Goal: Transaction & Acquisition: Download file/media

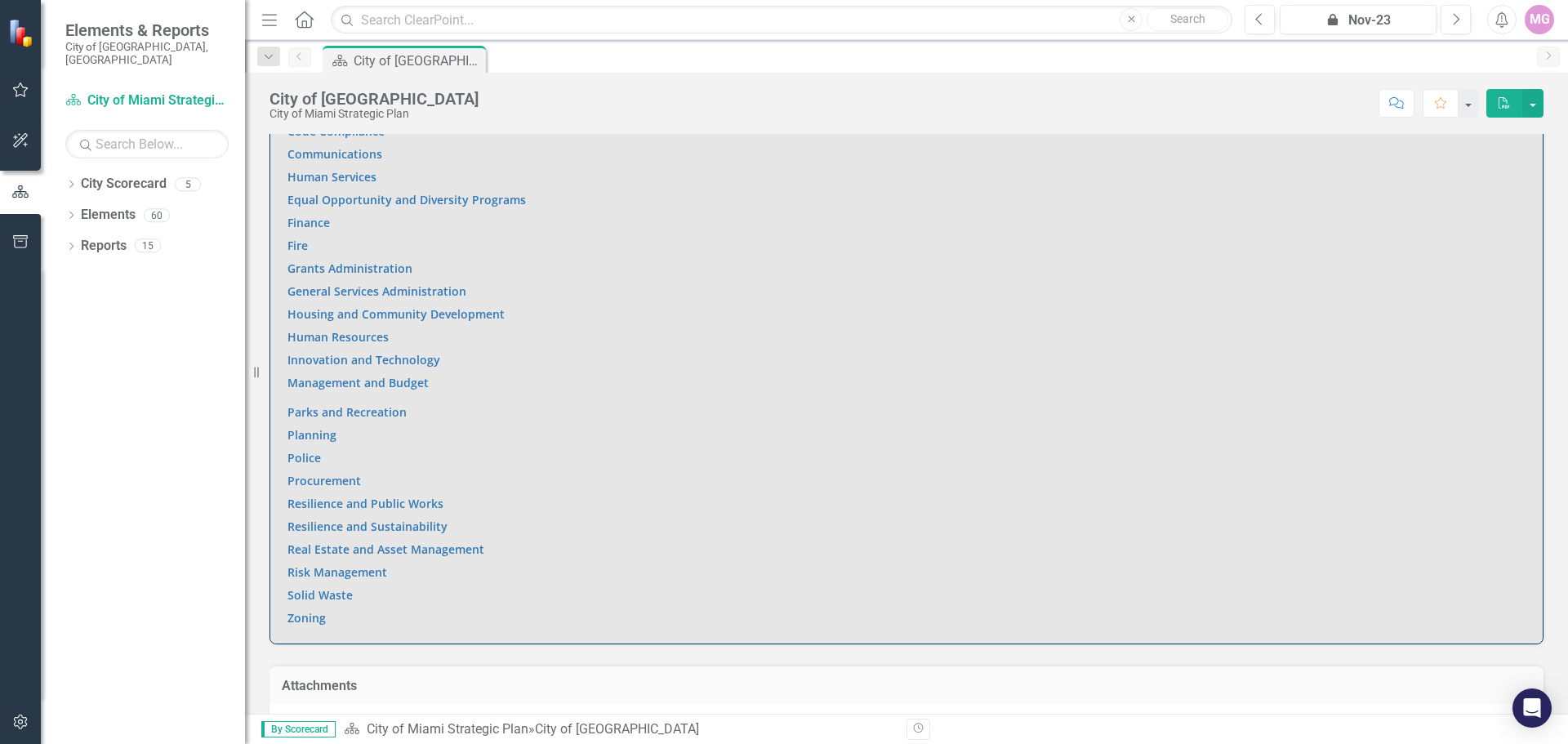
scroll to position [1265, 0]
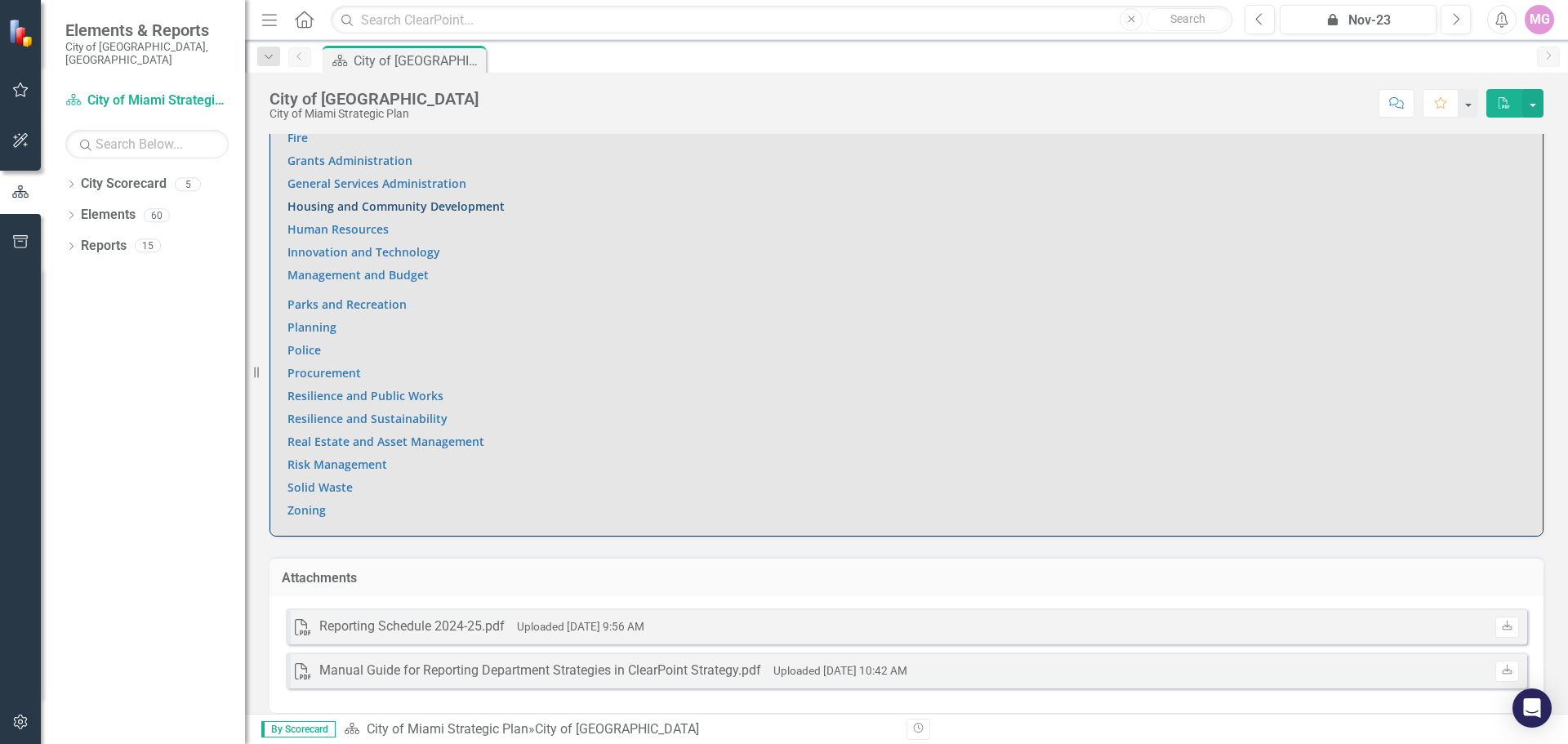
click at [367, 198] on link "Housing and Community Development" at bounding box center [397, 206] width 217 height 16
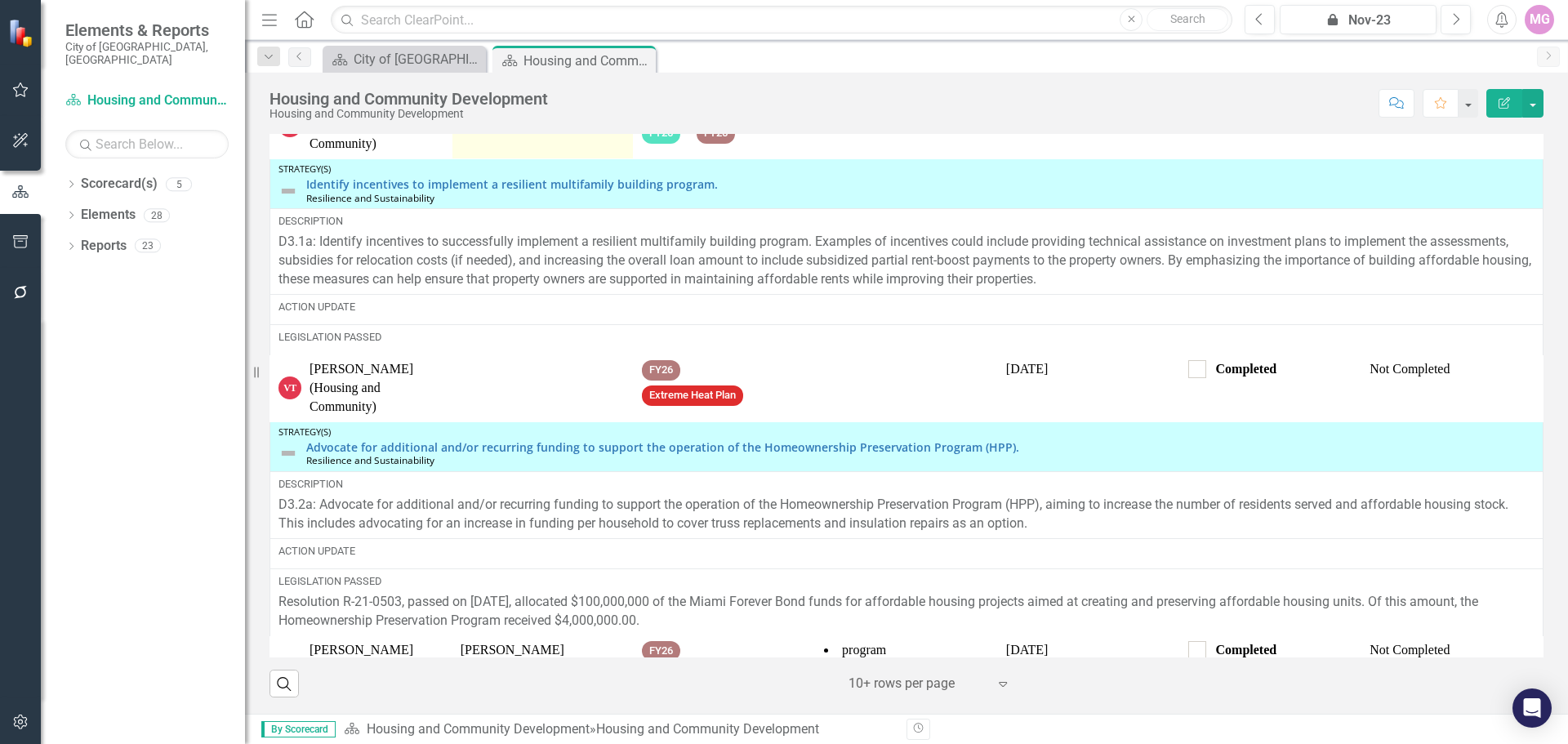
scroll to position [442, 0]
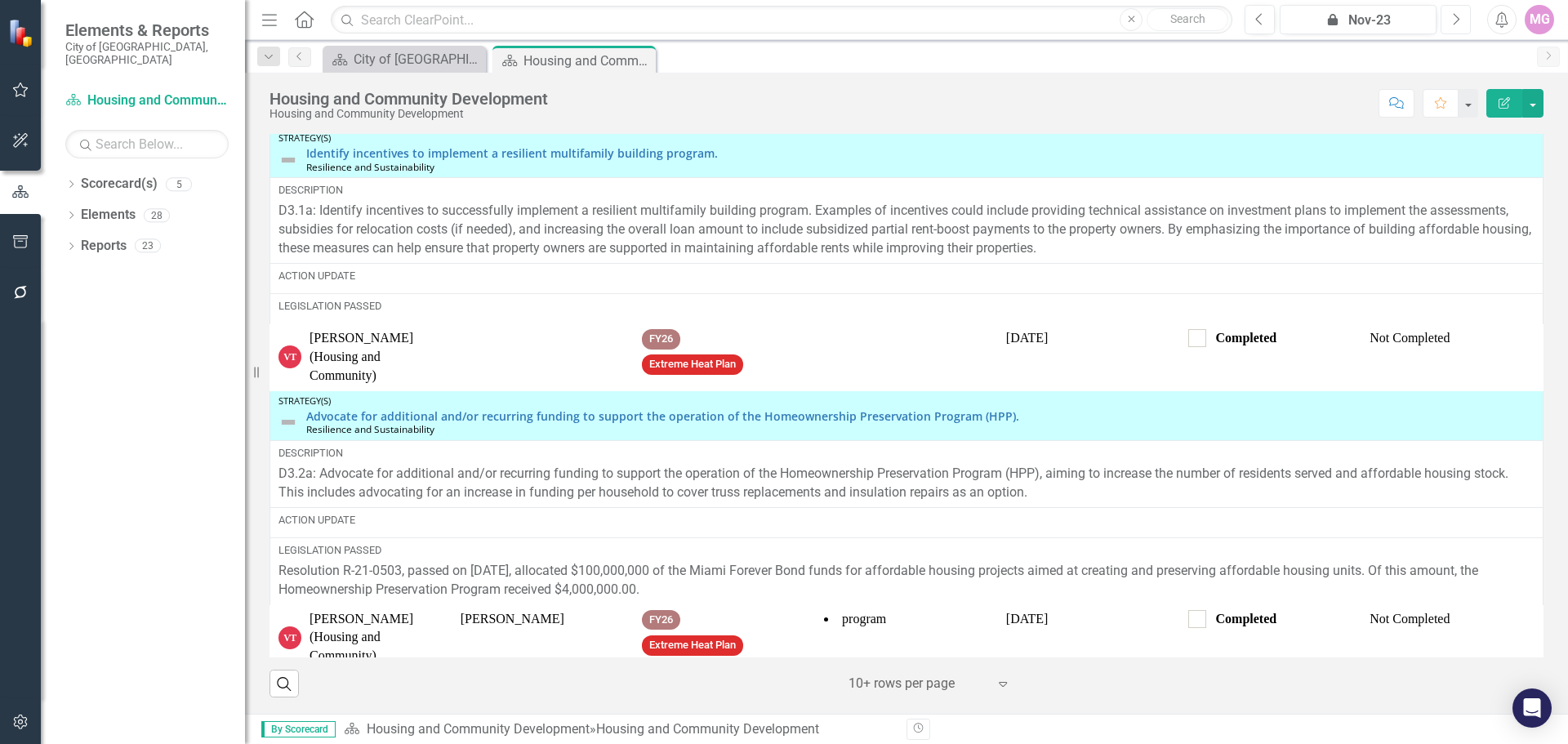
click at [1458, 20] on icon "Next" at bounding box center [1456, 19] width 9 height 15
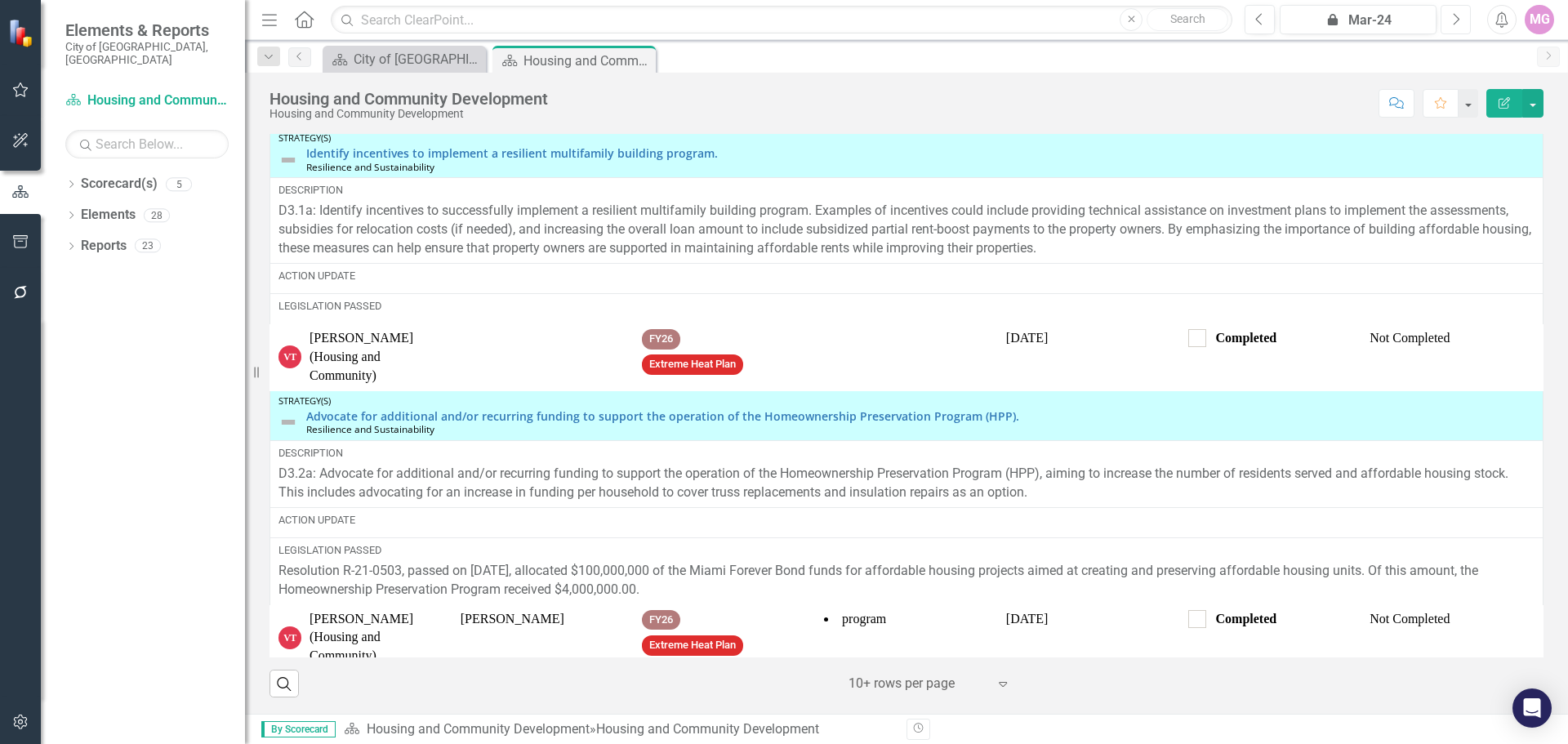
click at [1458, 20] on icon "Next" at bounding box center [1456, 19] width 9 height 15
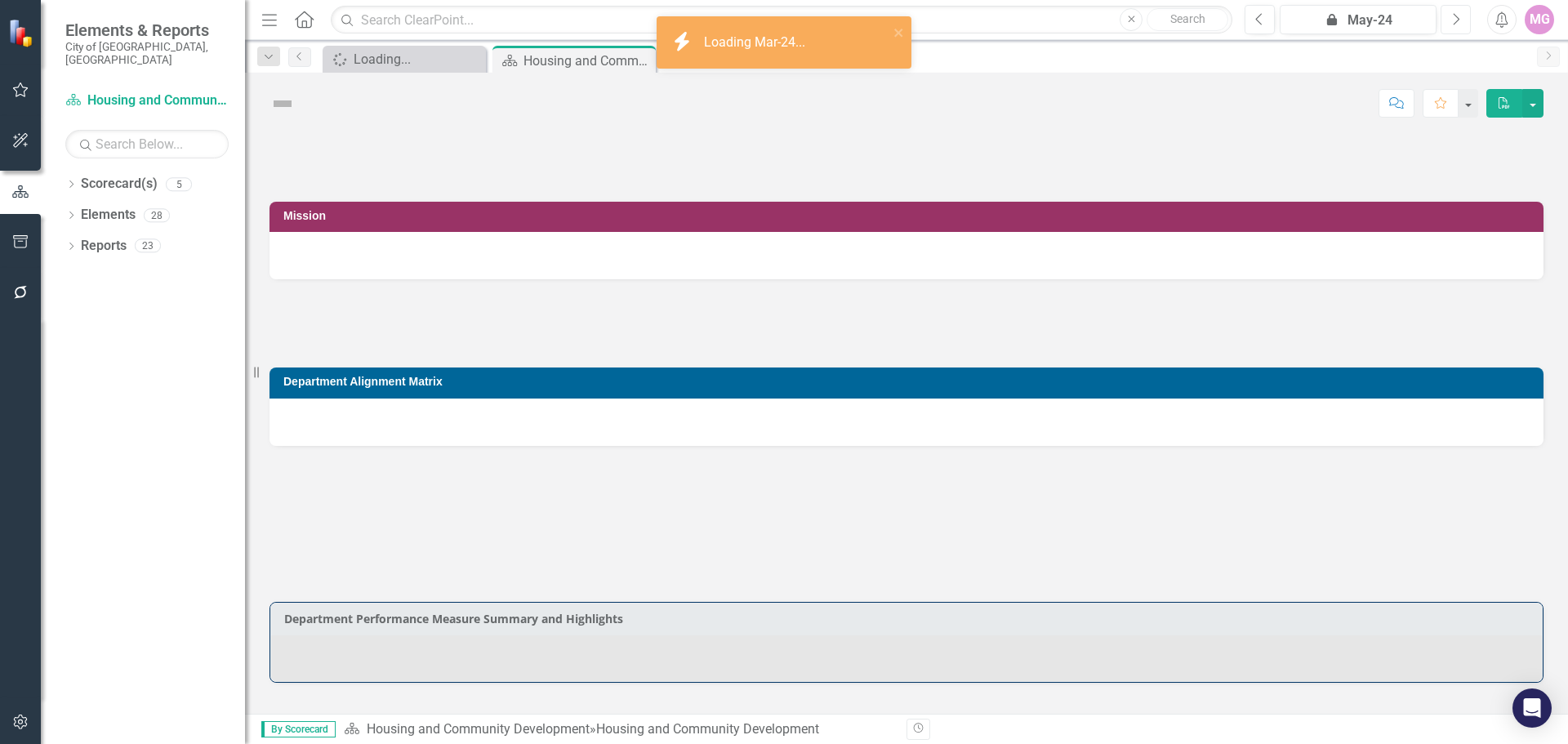
click at [1458, 20] on icon "Next" at bounding box center [1456, 19] width 9 height 15
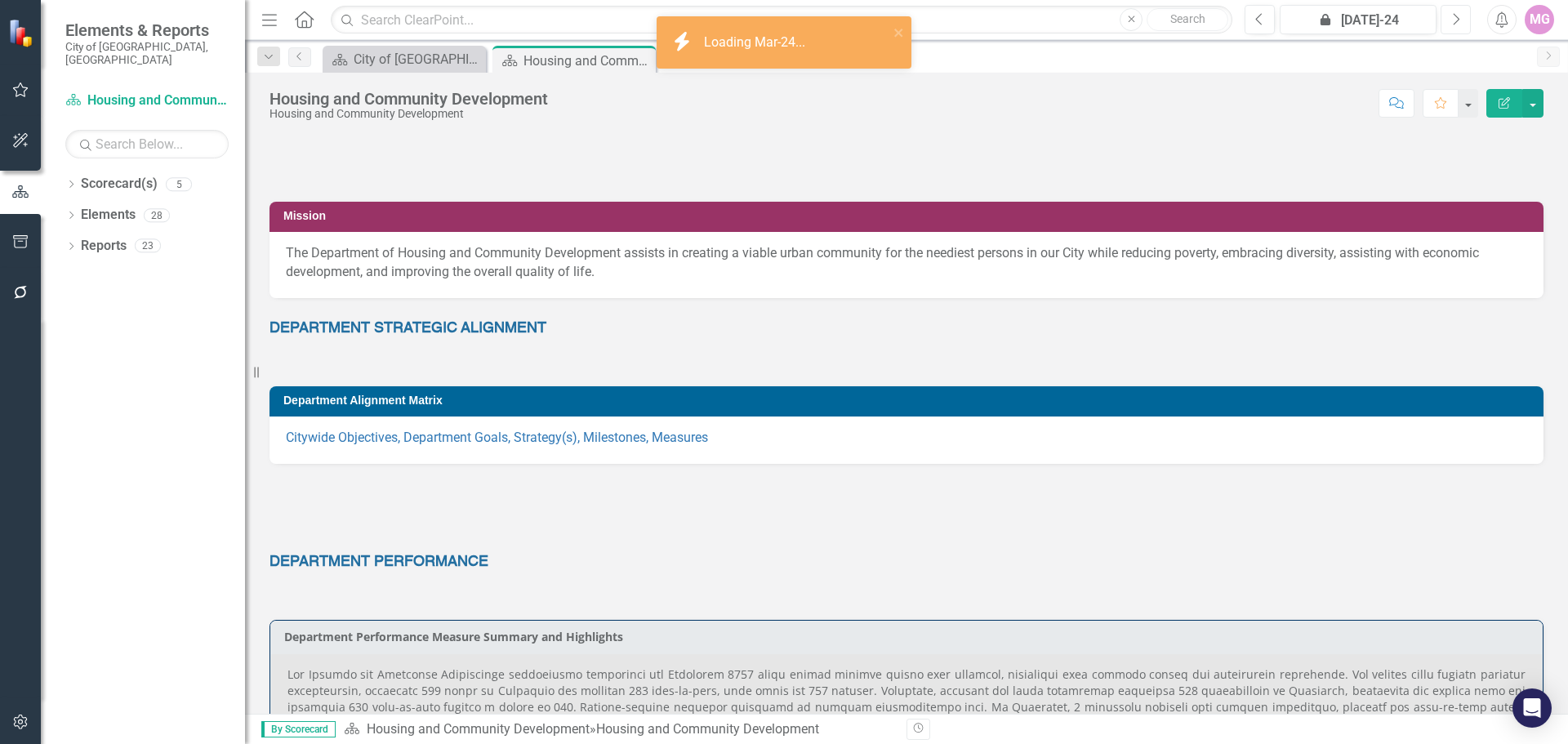
click at [1458, 20] on icon "Next" at bounding box center [1456, 19] width 9 height 15
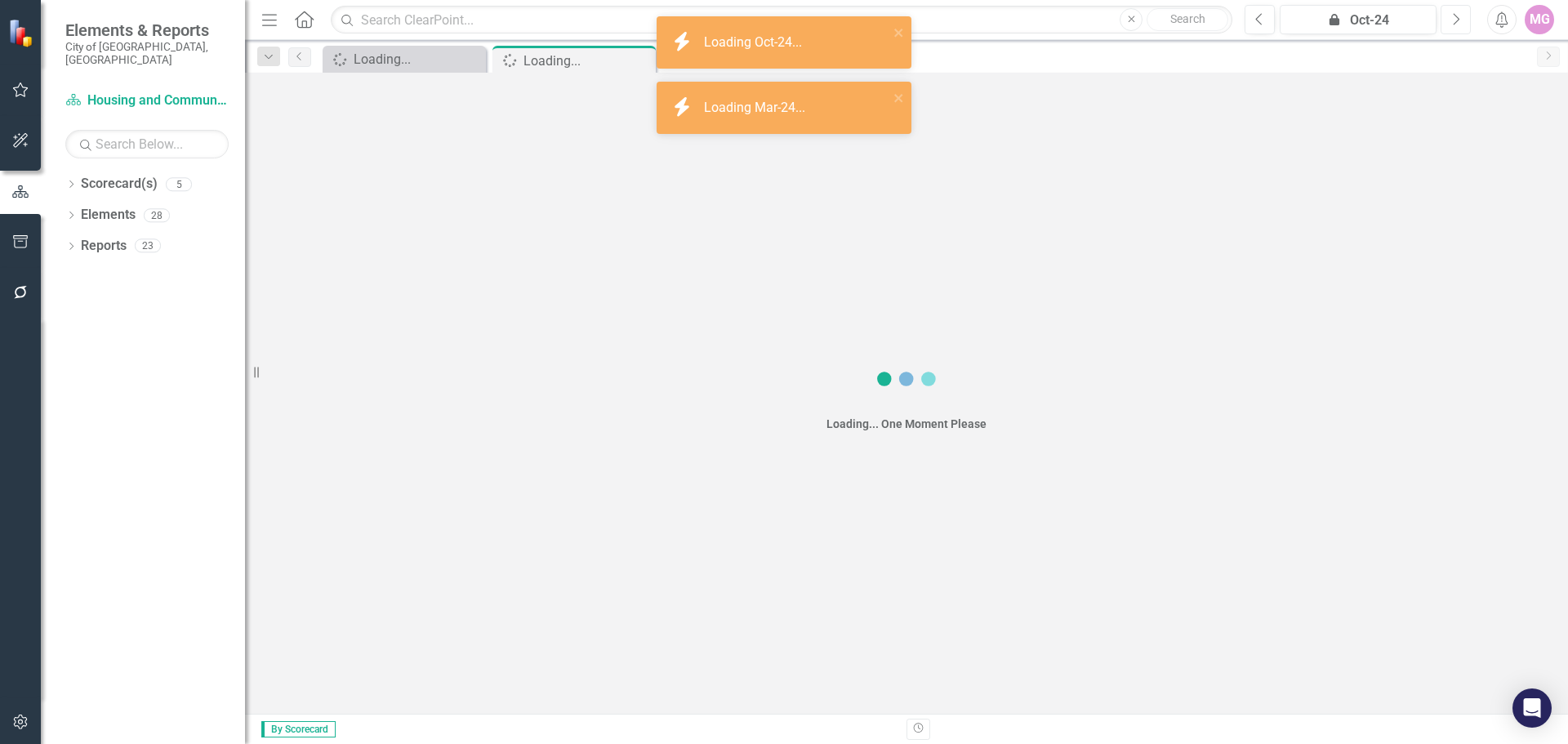
click at [1458, 20] on icon "Next" at bounding box center [1456, 19] width 9 height 15
click at [1458, 20] on icon "Next" at bounding box center [1456, 19] width 9 height 15
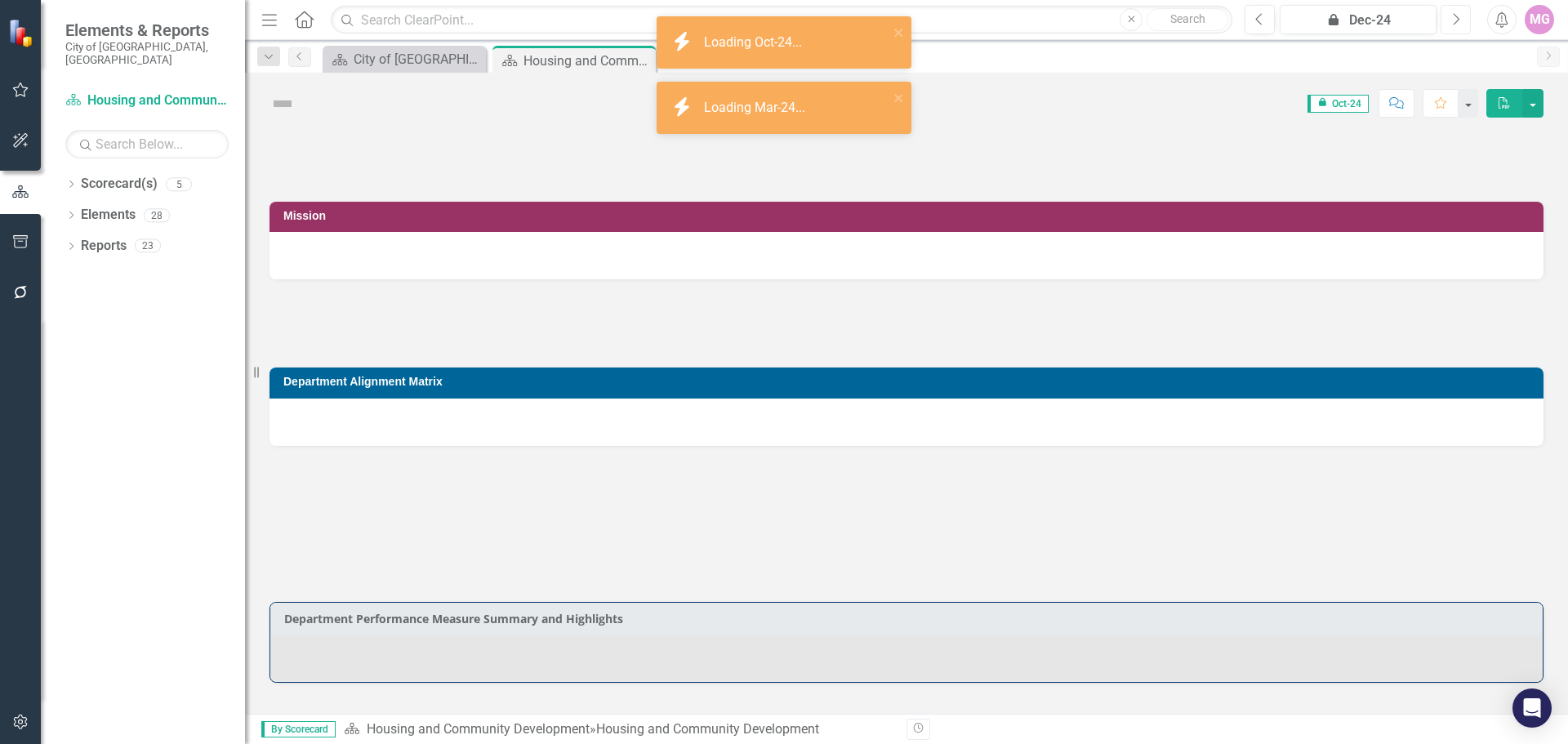
click at [1458, 20] on icon "Next" at bounding box center [1456, 19] width 9 height 15
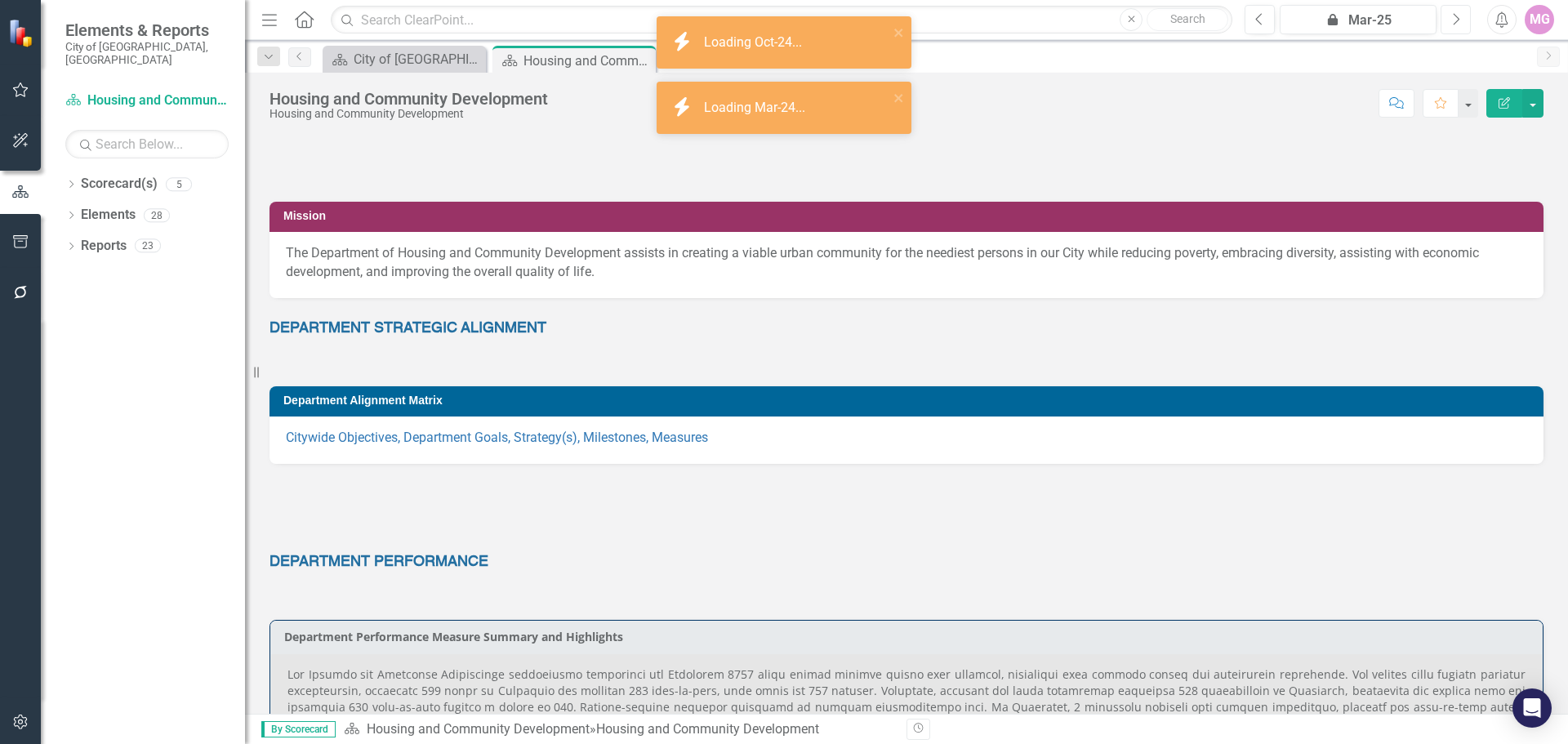
click at [1458, 20] on icon "Next" at bounding box center [1456, 19] width 9 height 15
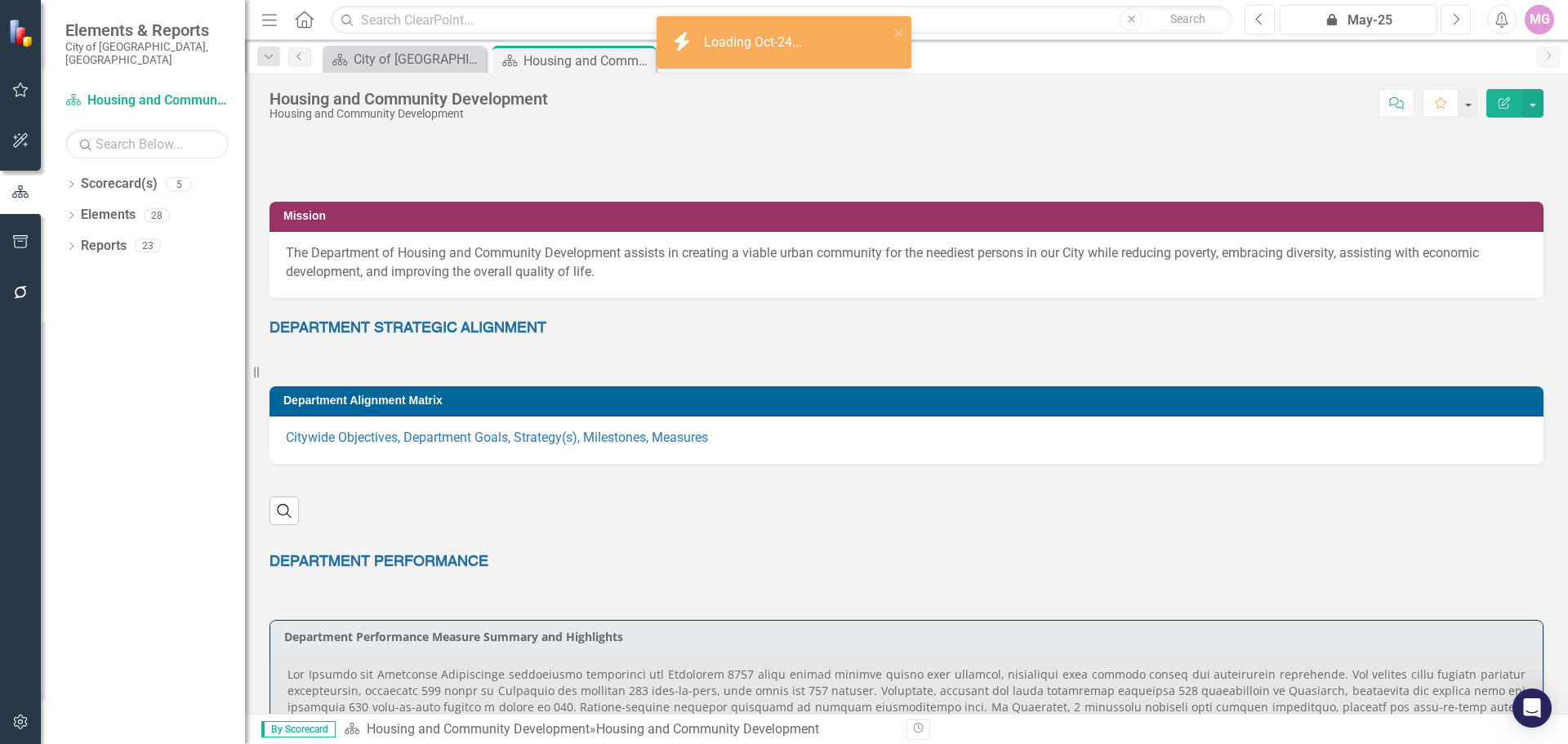
click at [1458, 20] on icon "Next" at bounding box center [1456, 19] width 9 height 15
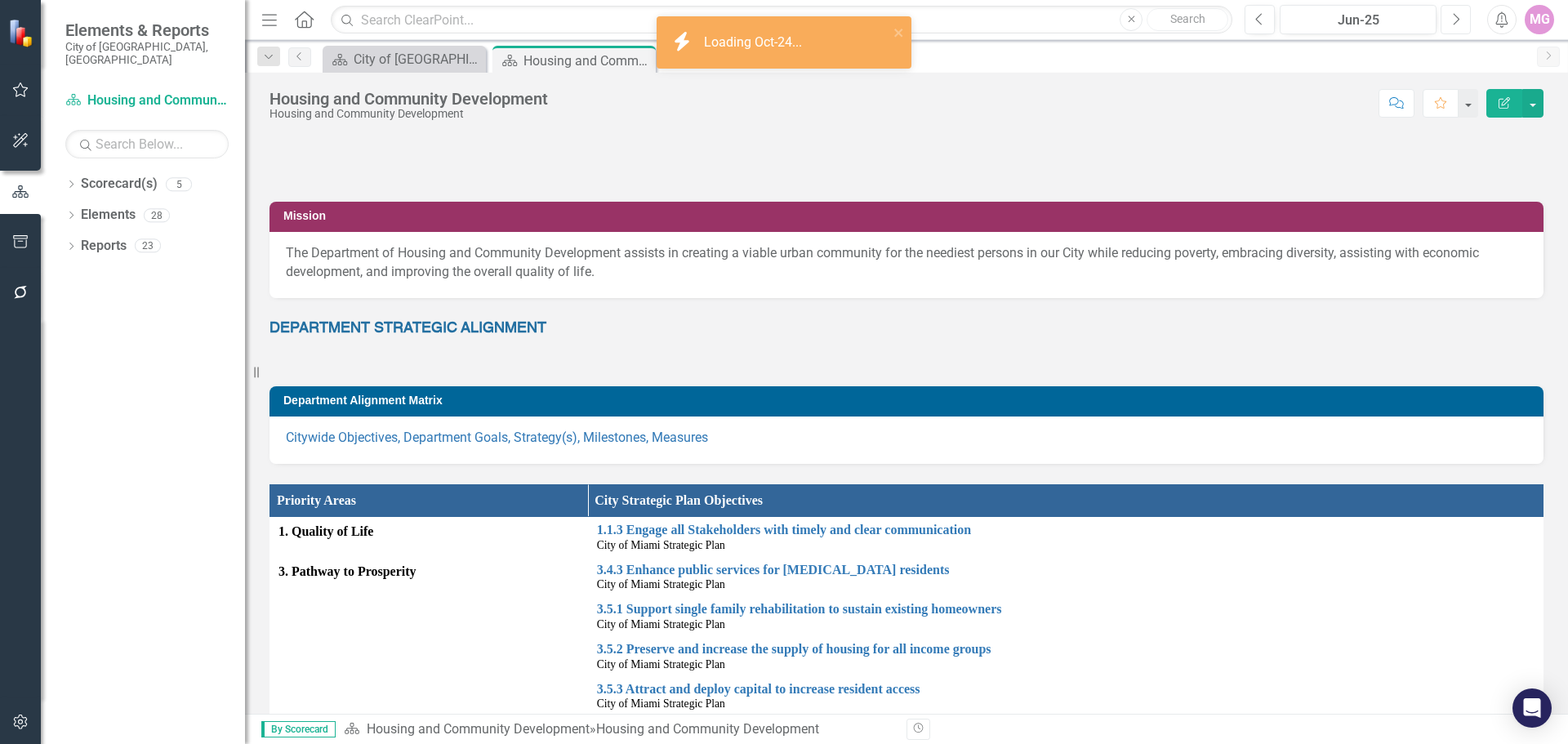
click at [1458, 20] on icon "Next" at bounding box center [1456, 19] width 9 height 15
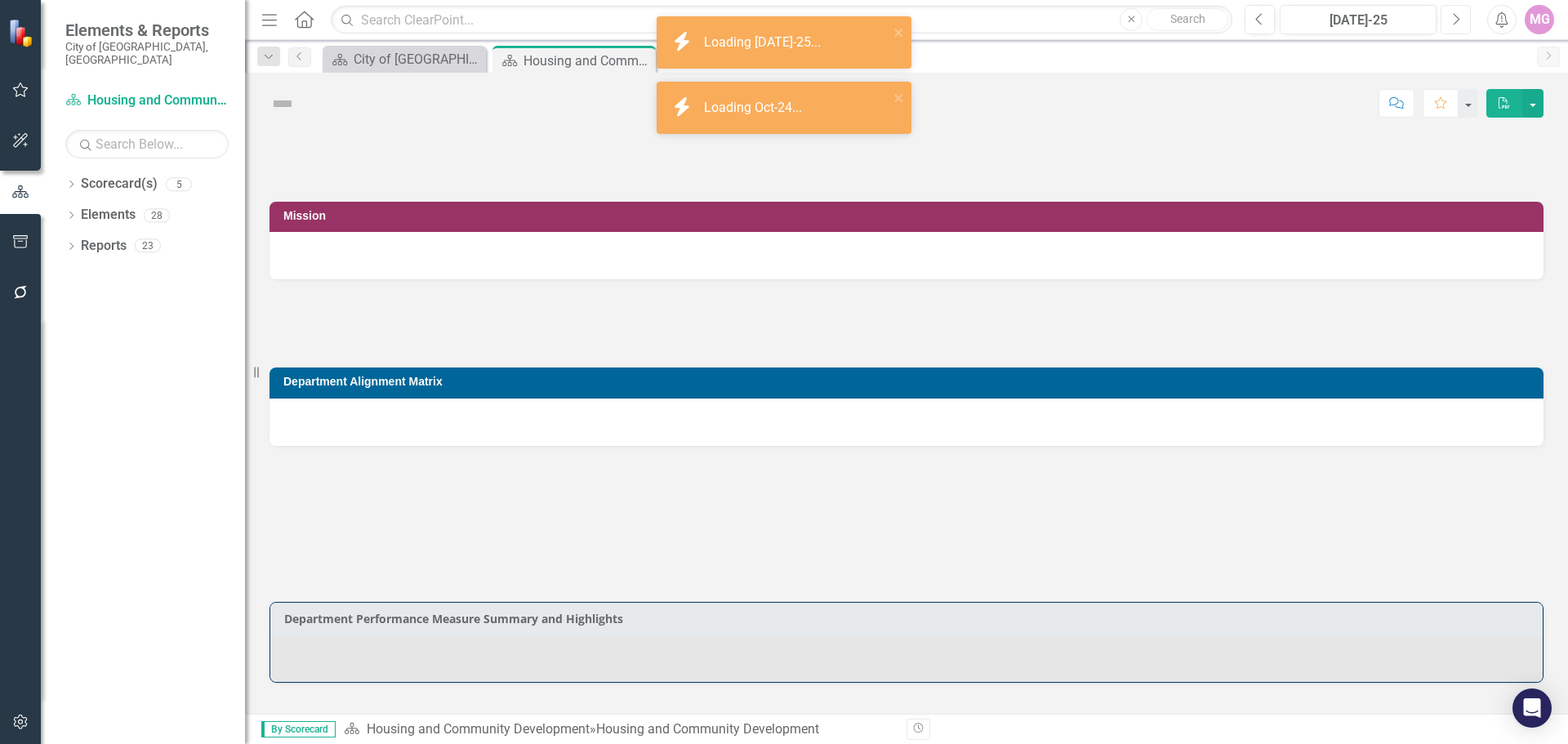
click at [1458, 20] on icon "Next" at bounding box center [1456, 19] width 9 height 15
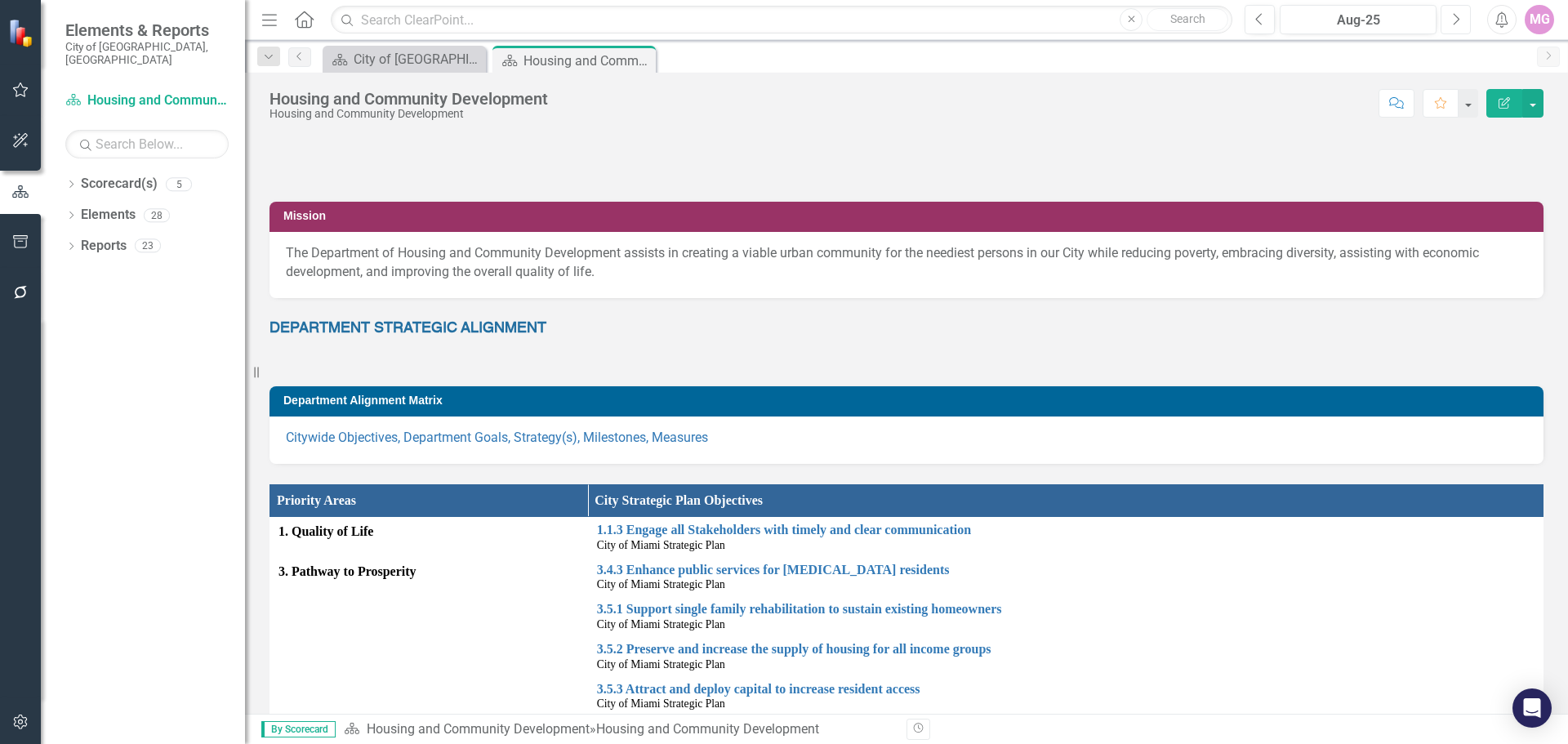
click at [1458, 20] on icon "Next" at bounding box center [1456, 19] width 9 height 15
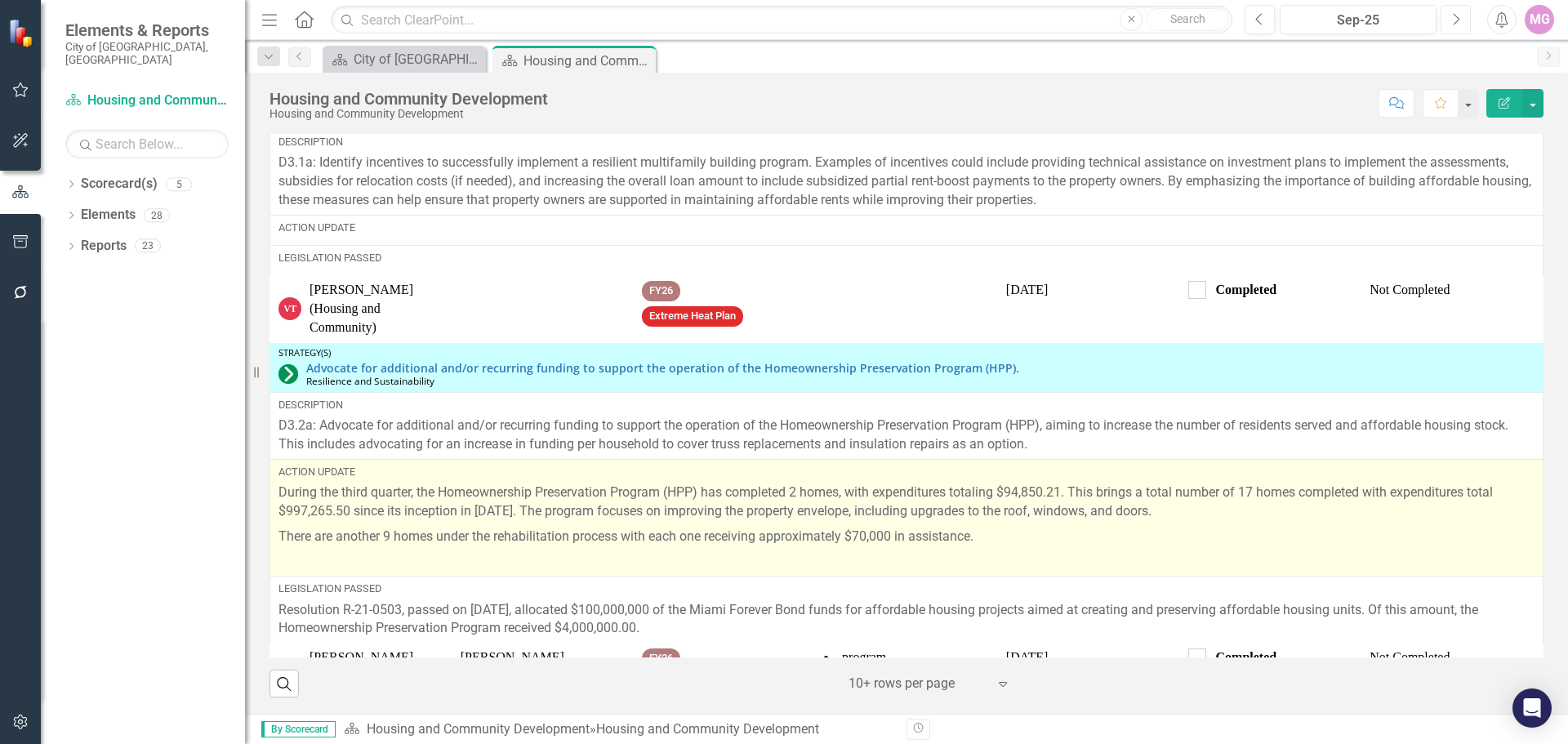
scroll to position [529, 0]
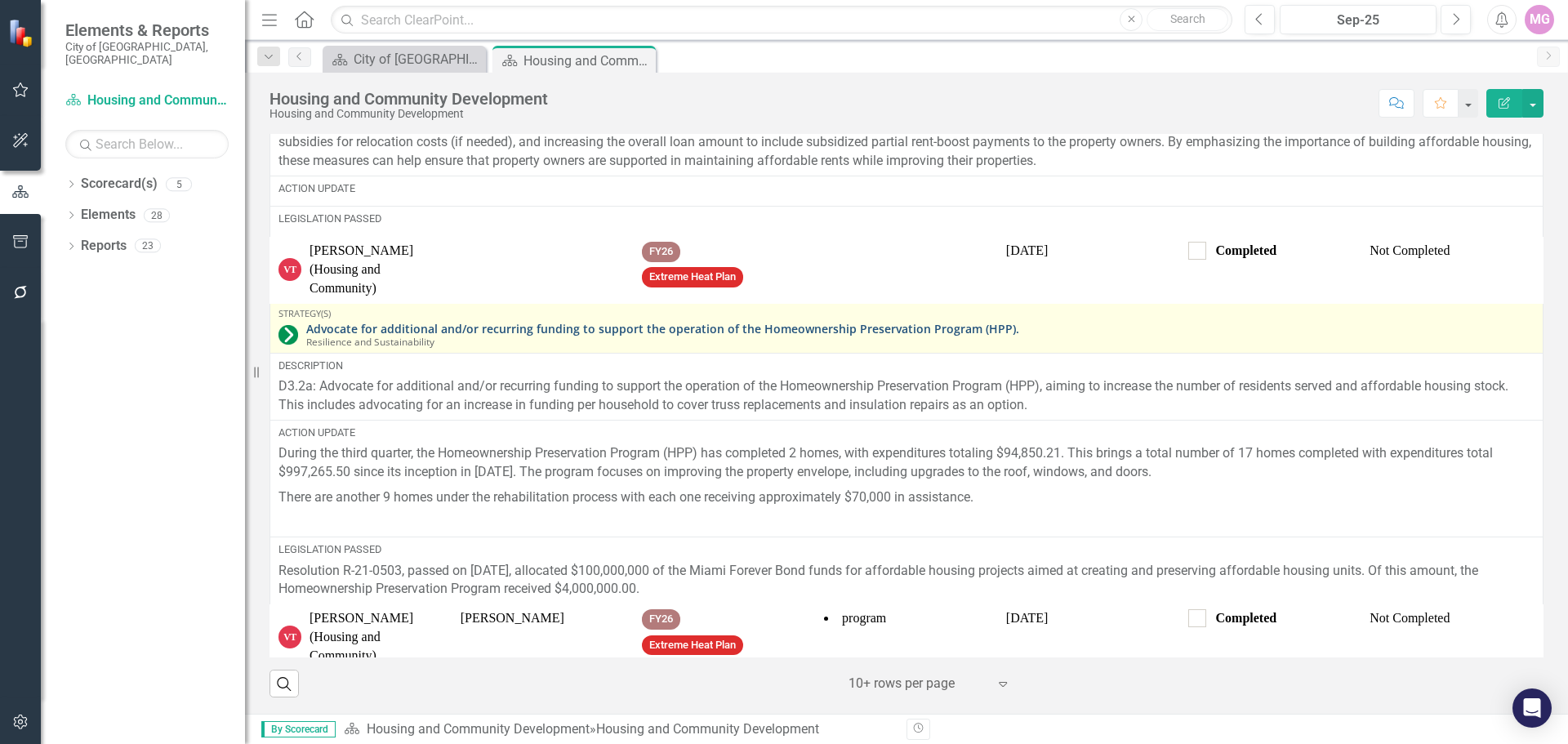
click at [769, 322] on link "Advocate for additional and/or recurring funding to support the operation of th…" at bounding box center [920, 329] width 1228 height 12
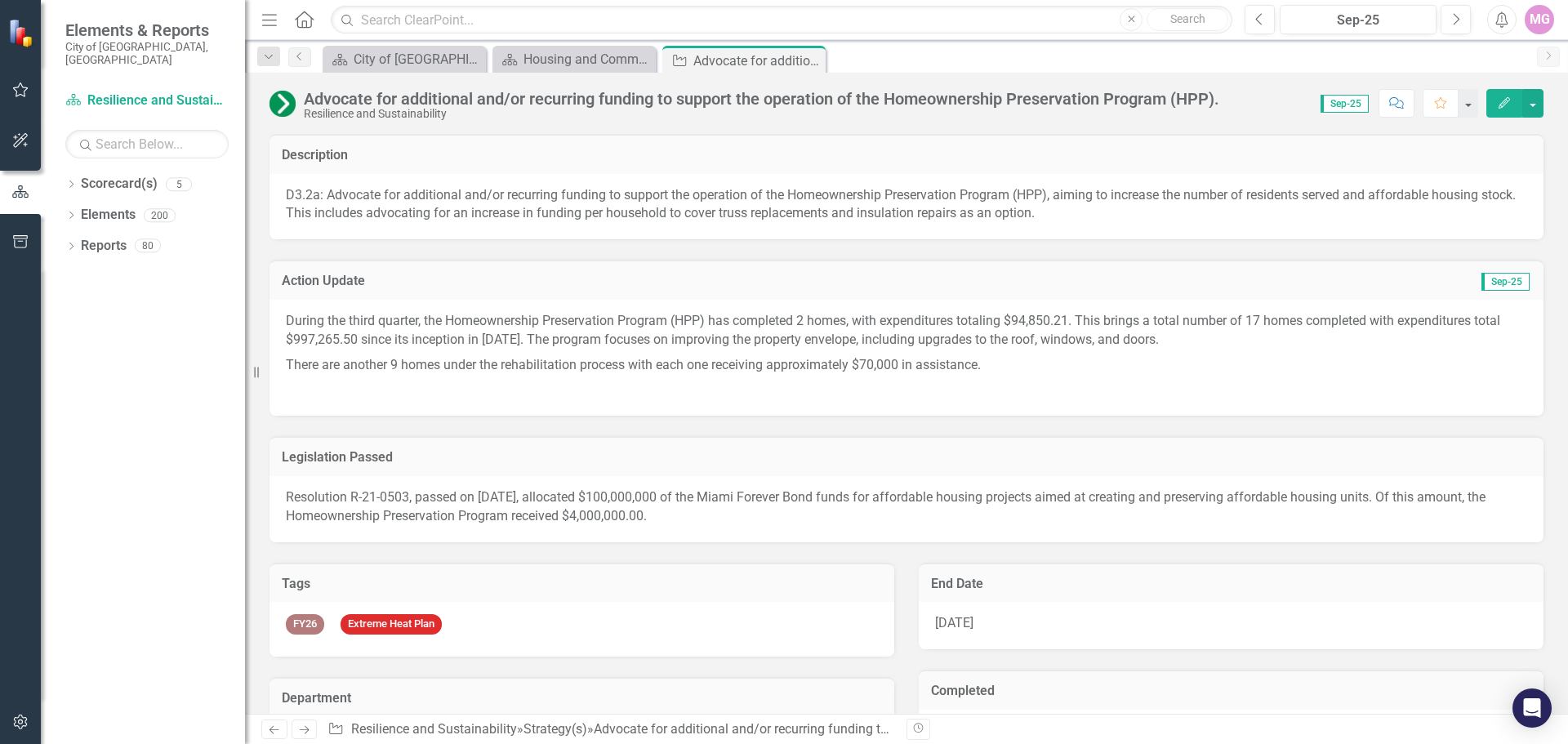
click at [260, 373] on icon "Resize" at bounding box center [259, 372] width 17 height 13
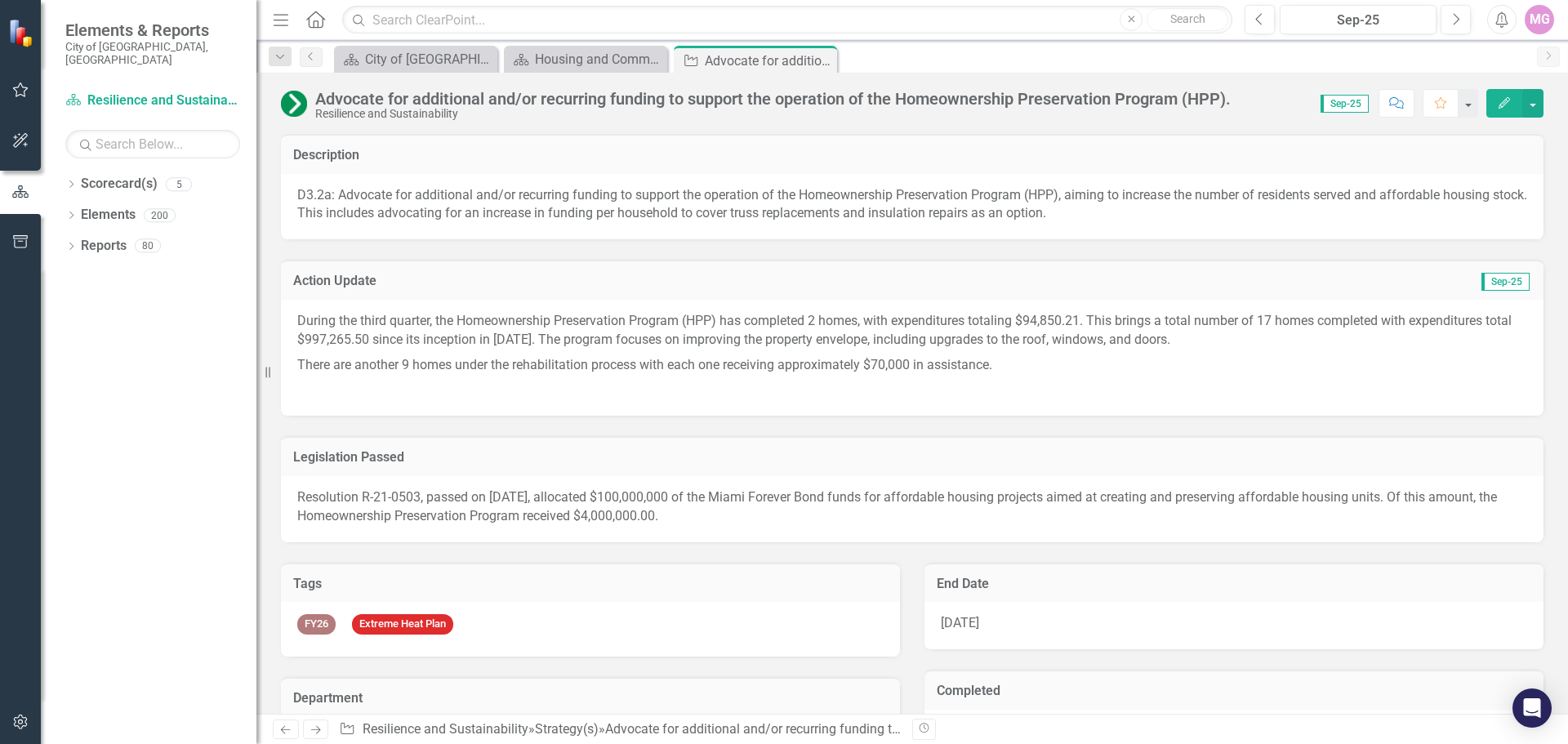
click at [257, 376] on div "Resize" at bounding box center [263, 372] width 13 height 744
click at [264, 374] on div "Resize" at bounding box center [263, 372] width 13 height 744
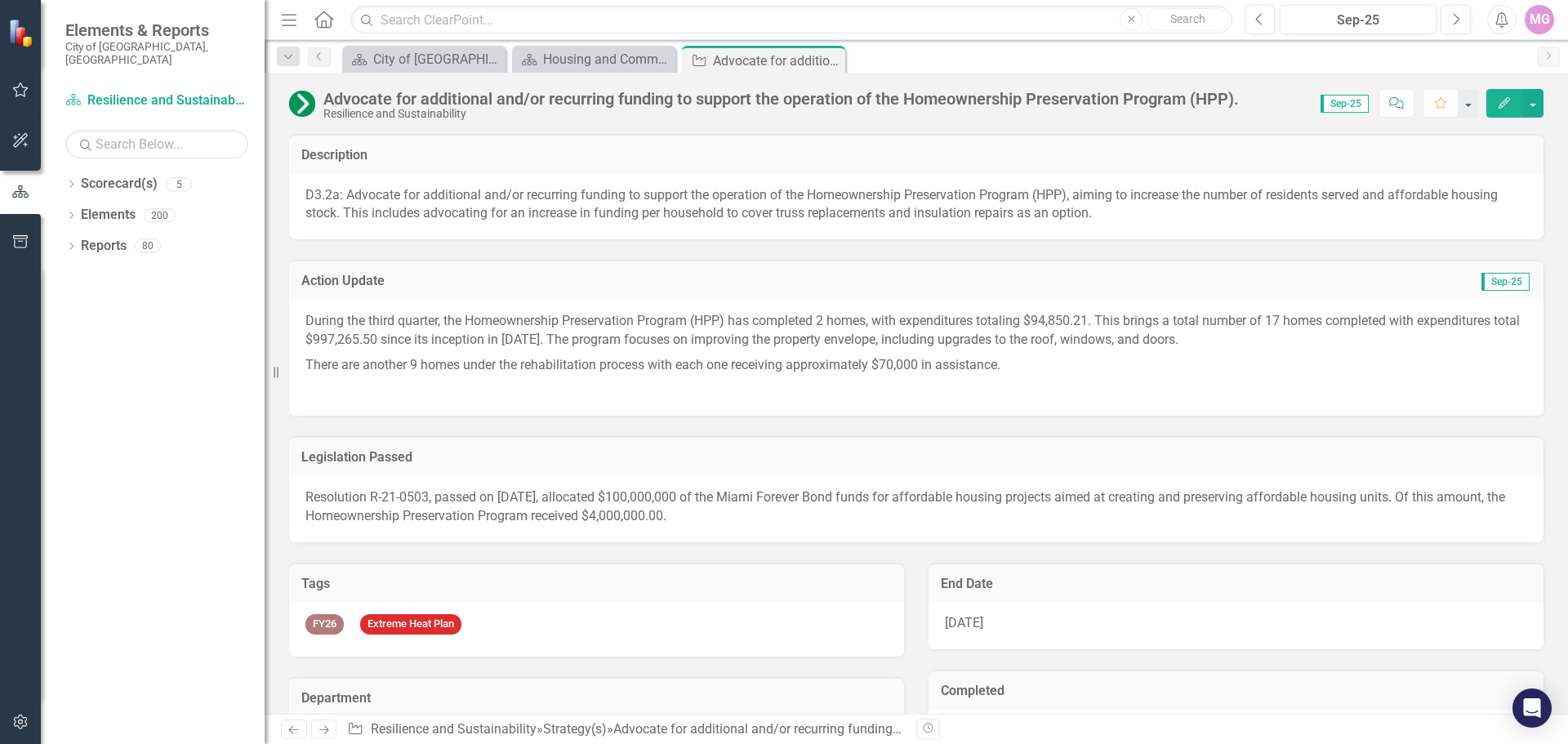
click at [291, 23] on icon "Menu" at bounding box center [289, 19] width 21 height 17
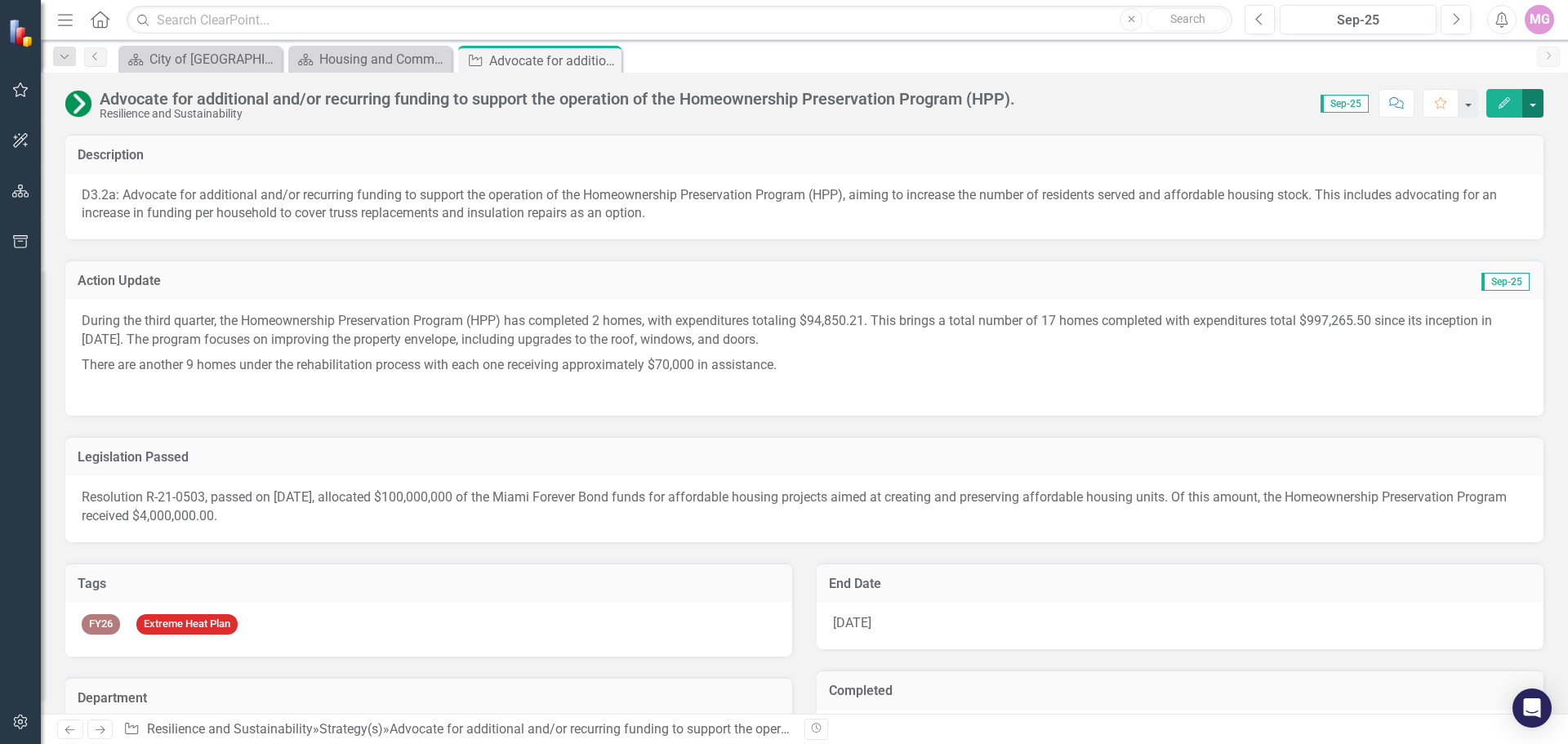
click at [1535, 93] on button "button" at bounding box center [1532, 103] width 21 height 29
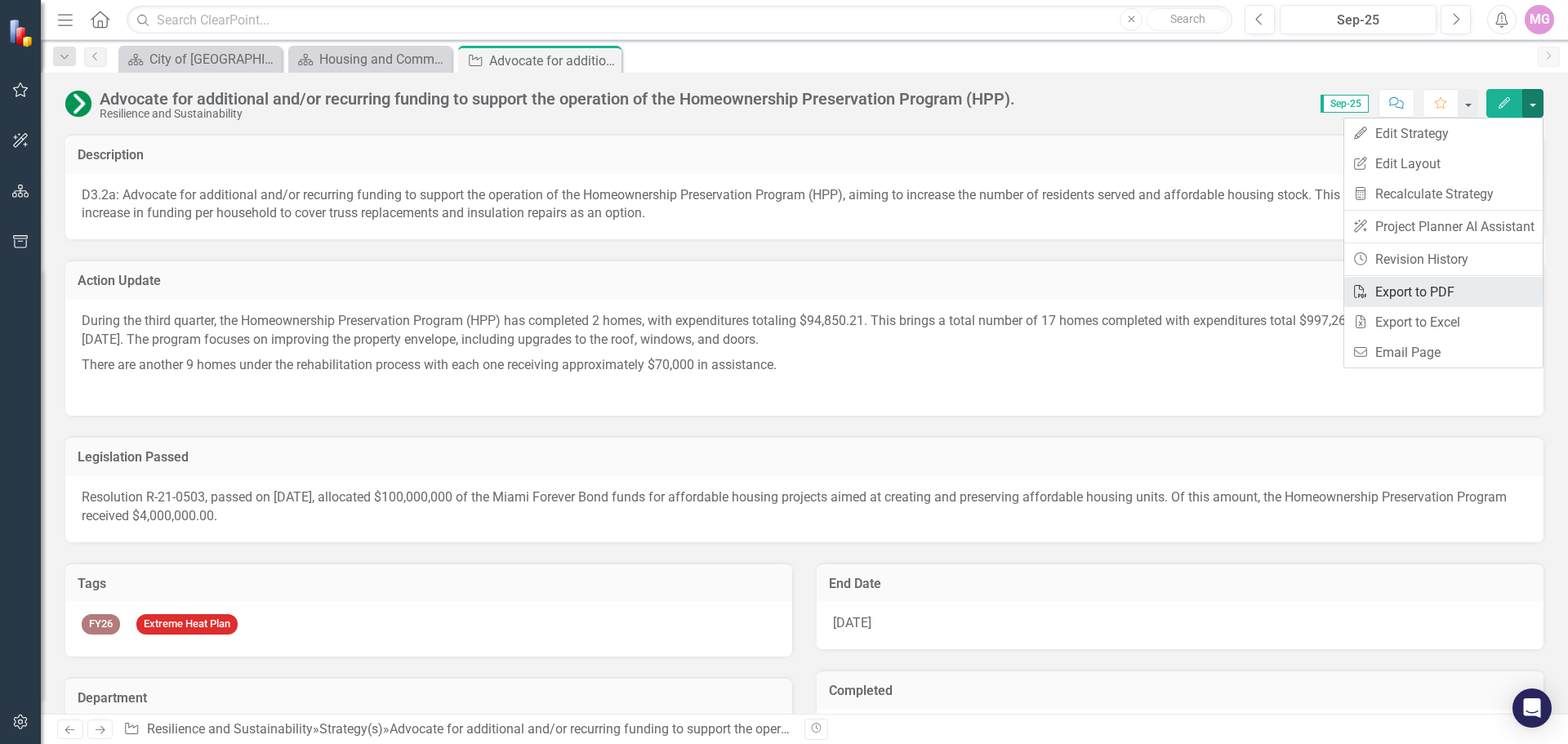
click at [1464, 296] on link "PDF Export to PDF" at bounding box center [1444, 291] width 198 height 30
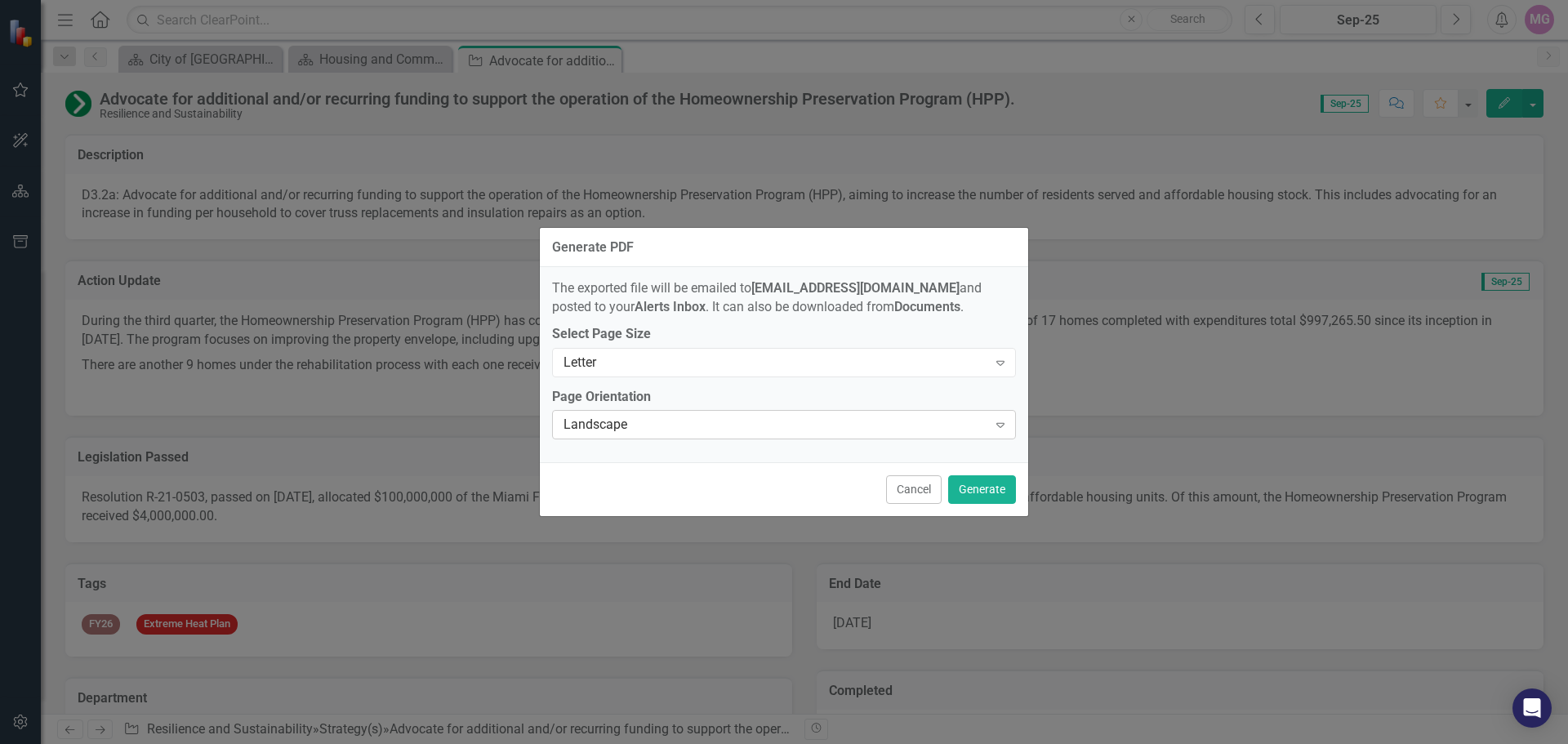
click at [1010, 417] on div "Expand" at bounding box center [1000, 424] width 30 height 26
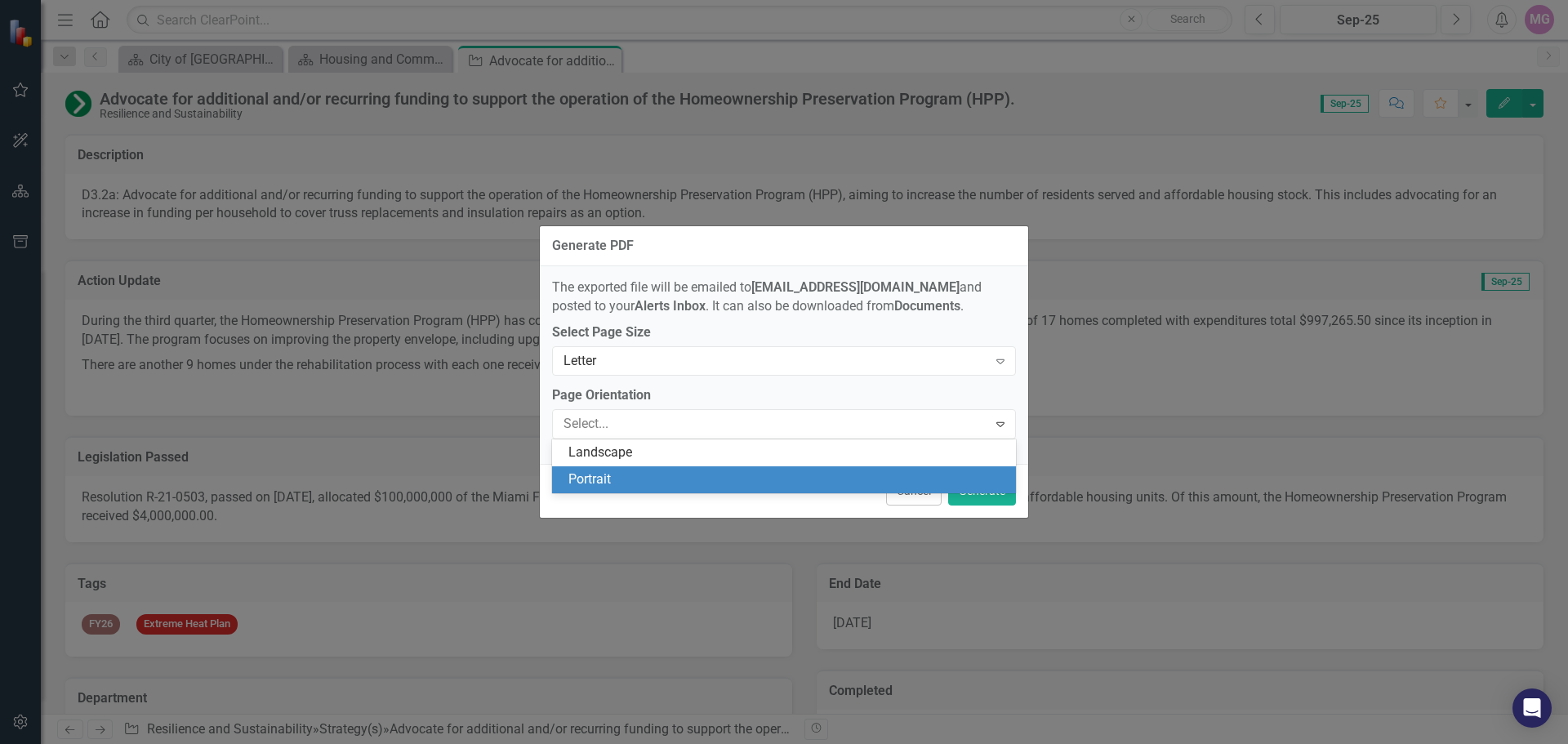
click at [611, 482] on div "Portrait" at bounding box center [787, 480] width 437 height 19
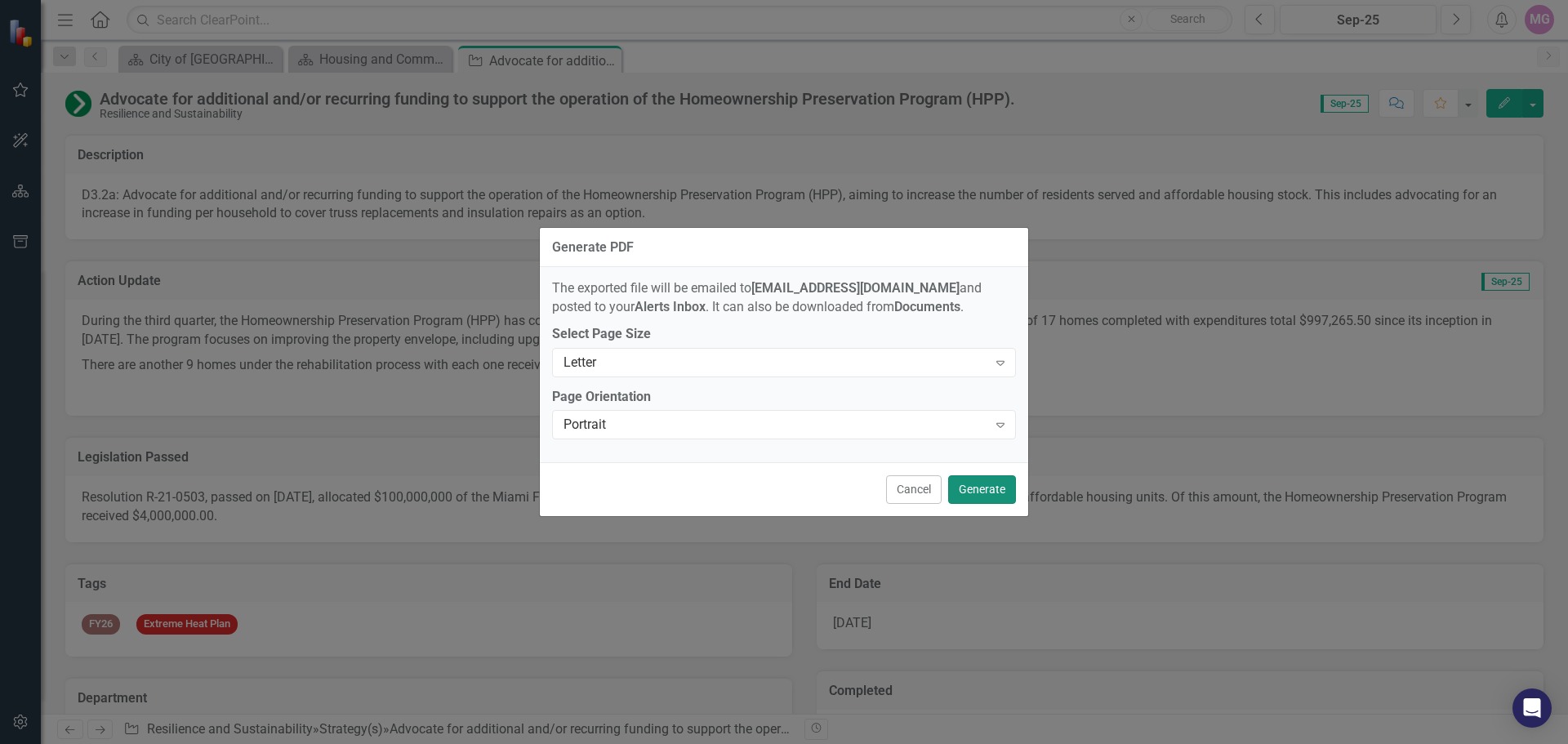
click at [984, 489] on button "Generate" at bounding box center [982, 489] width 68 height 29
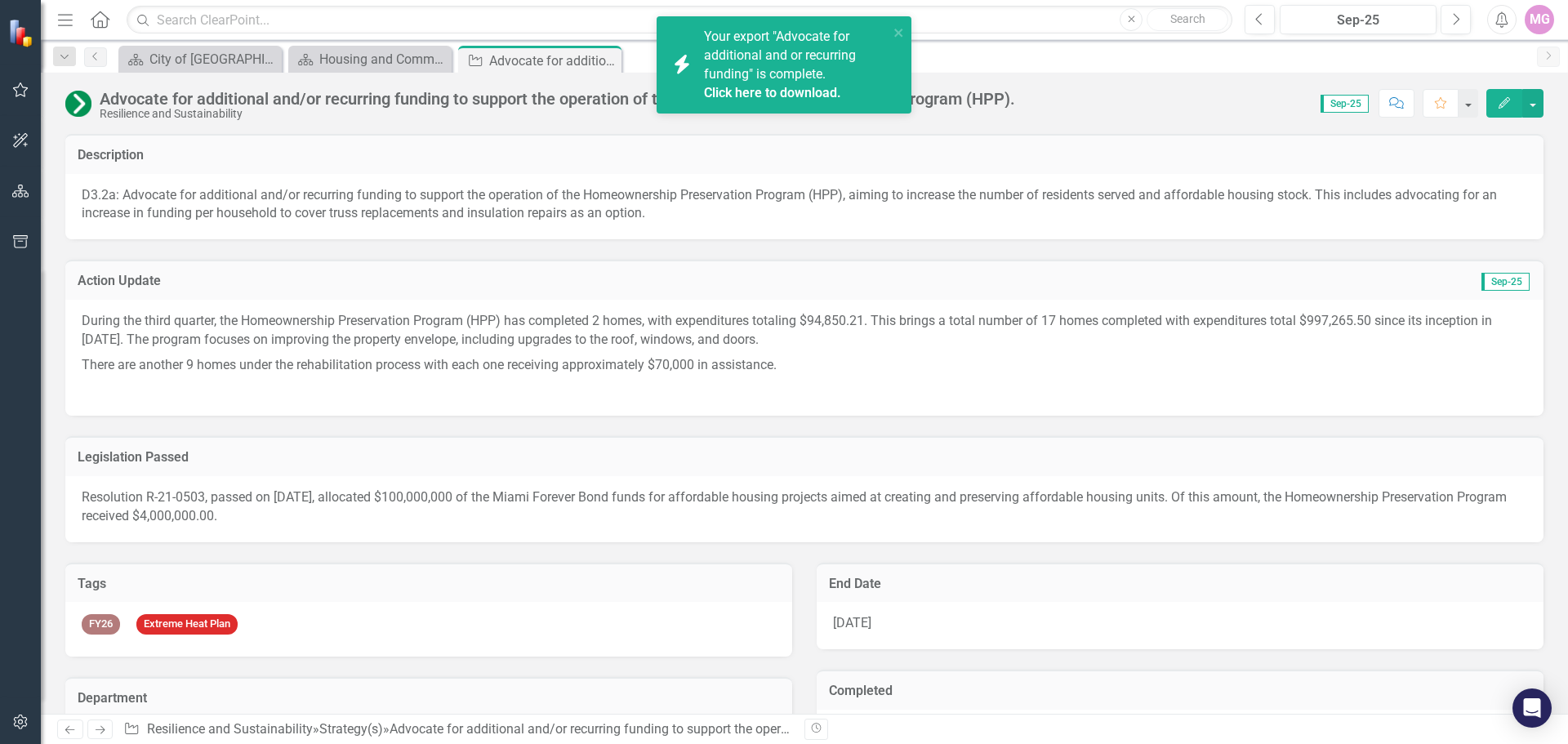
click at [770, 93] on link "Click here to download." at bounding box center [772, 93] width 137 height 16
